Goal: Transaction & Acquisition: Download file/media

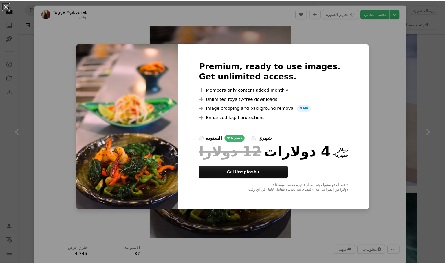
scroll to position [25, 0]
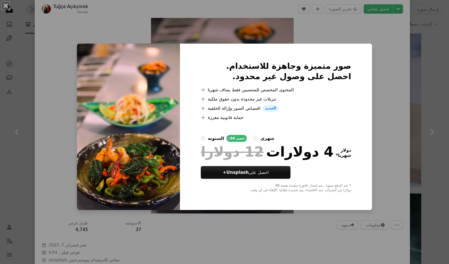
click at [383, 64] on div "An X shape صور متميزة وجاهزة للاستخدام. احصل على وصول غير محدود. A plus sign ال…" at bounding box center [224, 132] width 449 height 264
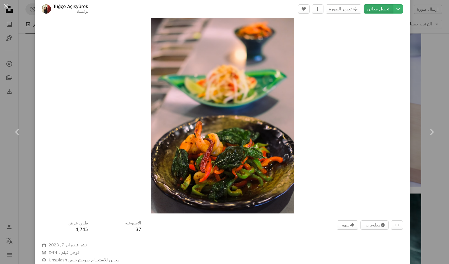
click at [375, 10] on link "تحميل مجاني" at bounding box center [378, 8] width 29 height 9
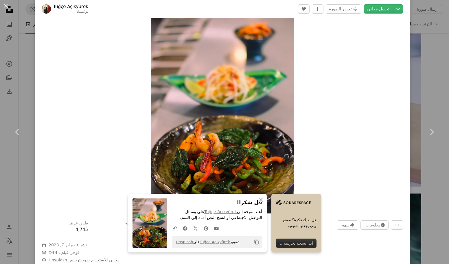
click at [6, 6] on button "An X shape" at bounding box center [5, 5] width 7 height 7
